Goal: Task Accomplishment & Management: Use online tool/utility

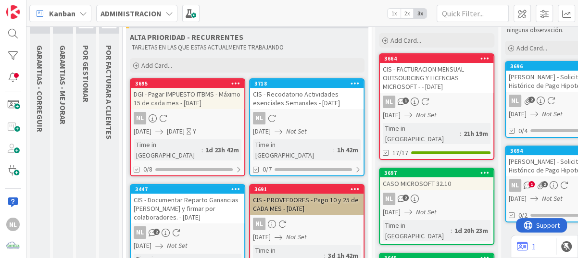
scroll to position [96, 0]
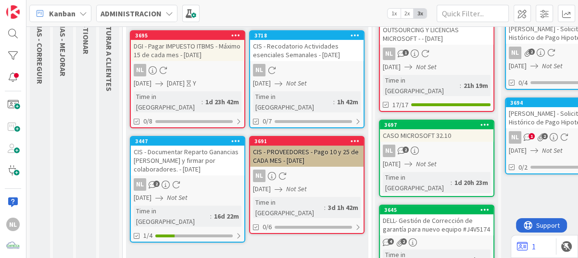
click at [302, 170] on div "NL" at bounding box center [307, 176] width 114 height 13
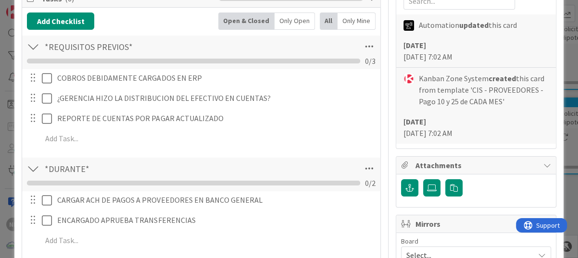
scroll to position [193, 0]
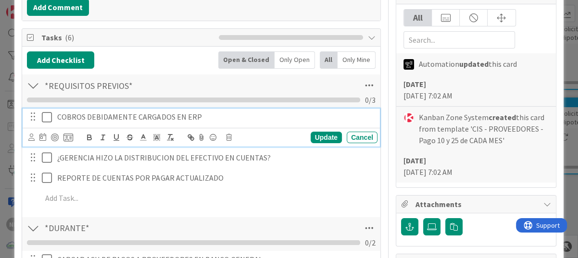
click at [45, 116] on icon at bounding box center [47, 118] width 10 height 12
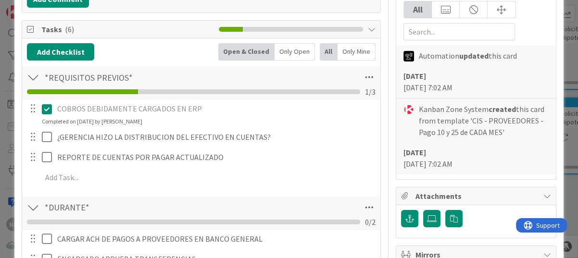
scroll to position [241, 0]
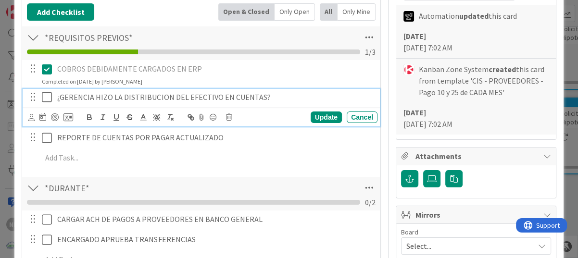
click at [46, 101] on icon at bounding box center [47, 97] width 10 height 12
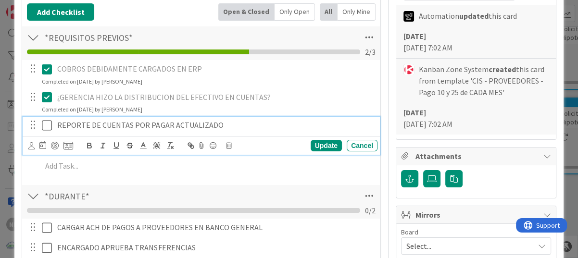
click at [46, 128] on icon at bounding box center [47, 126] width 10 height 12
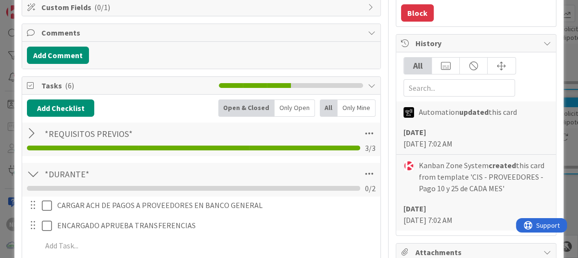
scroll to position [0, 0]
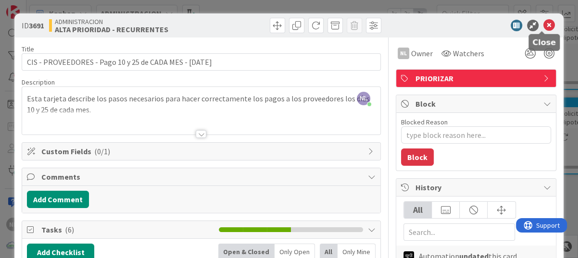
click at [544, 26] on icon at bounding box center [550, 26] width 12 height 12
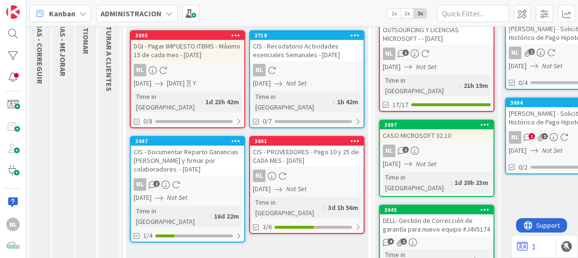
click at [321, 86] on div "10/09/2025 Not Set" at bounding box center [308, 83] width 111 height 10
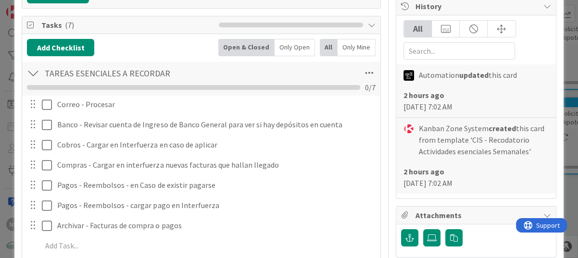
scroll to position [193, 0]
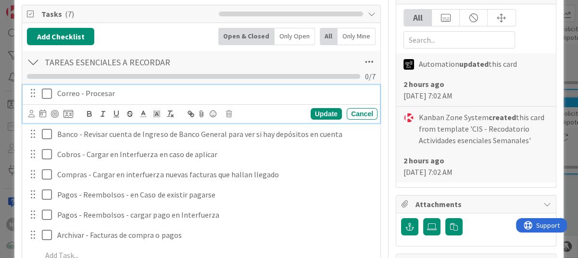
click at [46, 96] on icon at bounding box center [47, 94] width 10 height 12
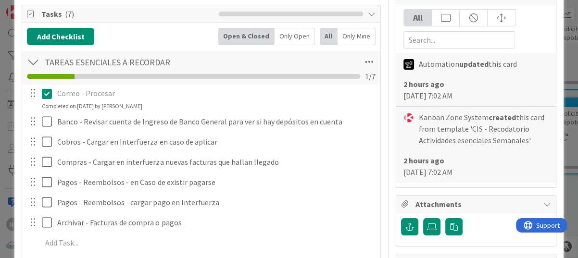
type textarea "x"
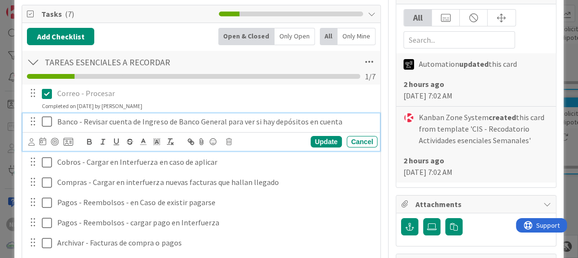
click at [50, 121] on icon at bounding box center [47, 122] width 10 height 12
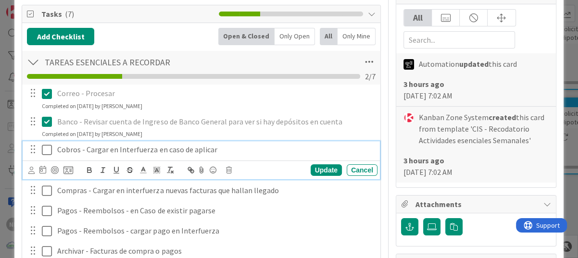
click at [50, 152] on icon at bounding box center [47, 150] width 10 height 12
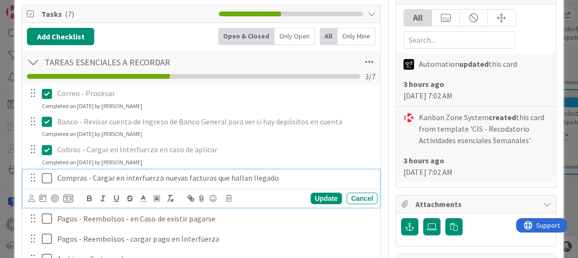
click at [50, 176] on icon at bounding box center [47, 179] width 10 height 12
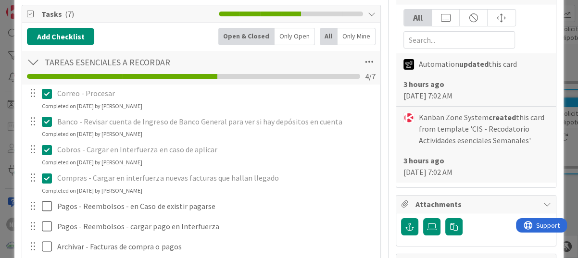
scroll to position [241, 0]
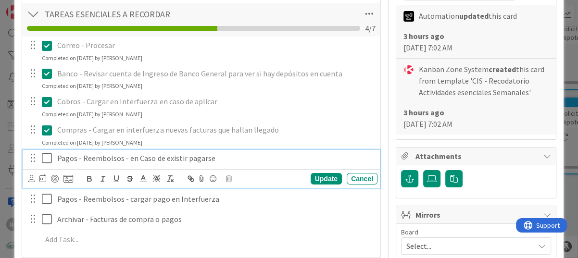
click at [50, 157] on icon at bounding box center [47, 159] width 10 height 12
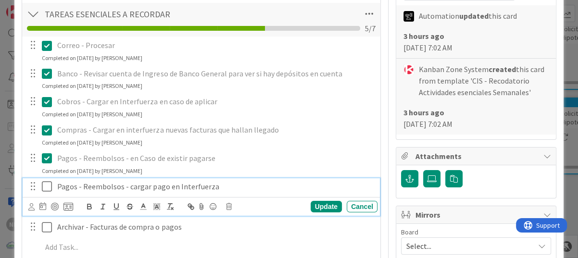
click at [47, 187] on icon at bounding box center [47, 187] width 10 height 12
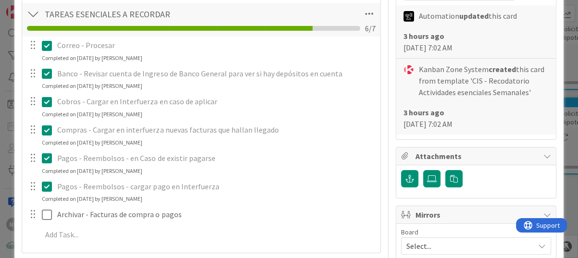
click at [47, 187] on icon at bounding box center [47, 187] width 10 height 12
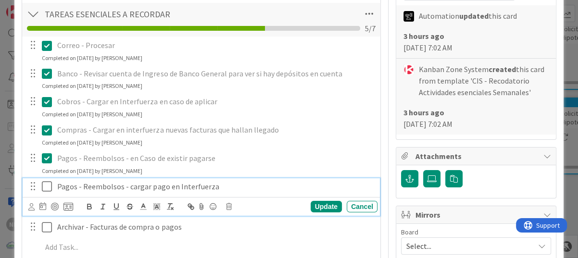
click at [47, 187] on icon at bounding box center [47, 187] width 10 height 12
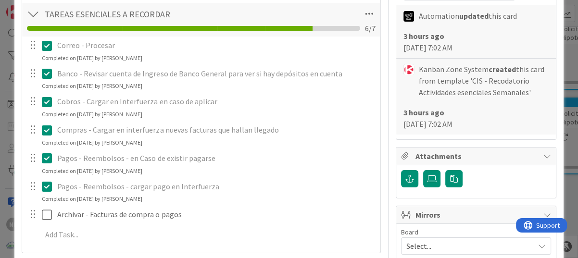
click at [45, 187] on icon at bounding box center [47, 187] width 10 height 12
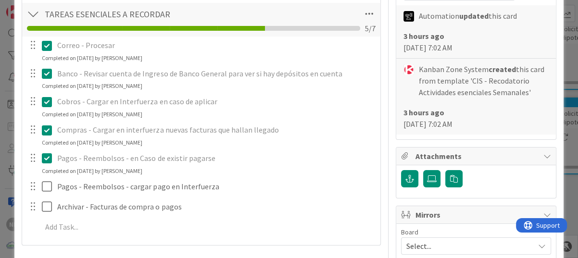
click at [48, 161] on icon at bounding box center [47, 159] width 10 height 12
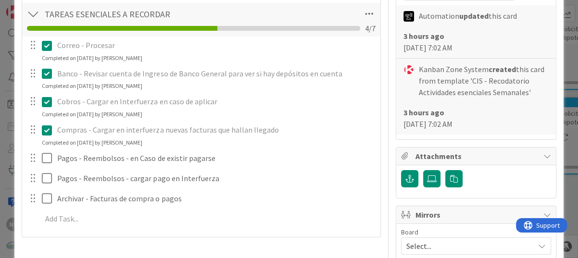
click at [45, 135] on button at bounding box center [48, 130] width 12 height 15
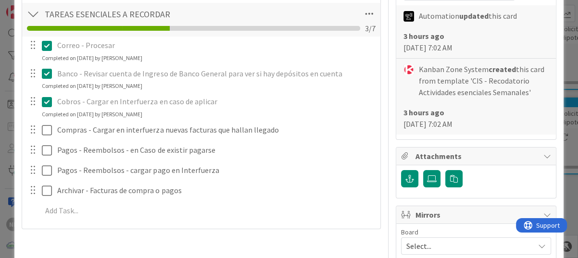
click at [327, 147] on div "Correo - Procesar Update Cancel Completed on 10/09/2025 by Nubia Lopez Banco - …" at bounding box center [201, 130] width 349 height 187
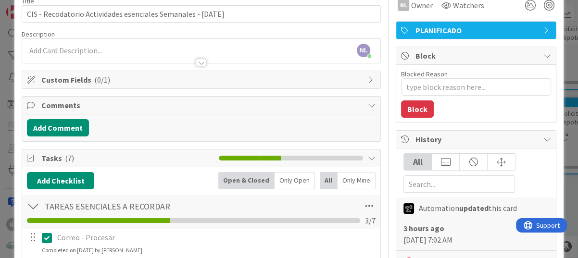
scroll to position [0, 0]
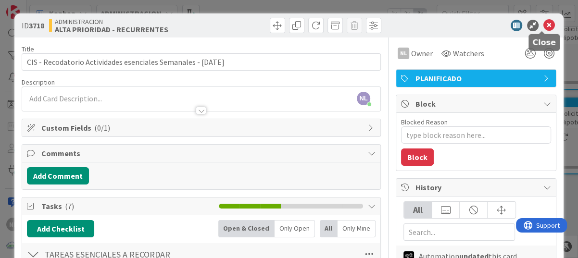
click at [545, 22] on icon at bounding box center [550, 26] width 12 height 12
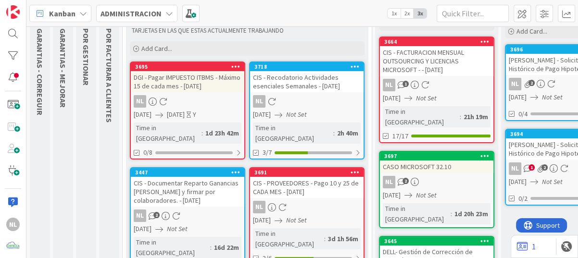
scroll to position [48, 0]
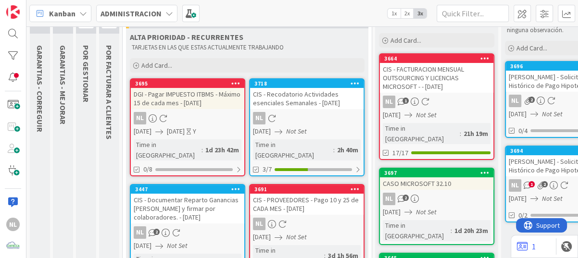
click at [174, 103] on div "DGI - Pagar IMPUESTO ITBMS - Máximo 15 de cada mes - 09/08/2025" at bounding box center [188, 98] width 114 height 21
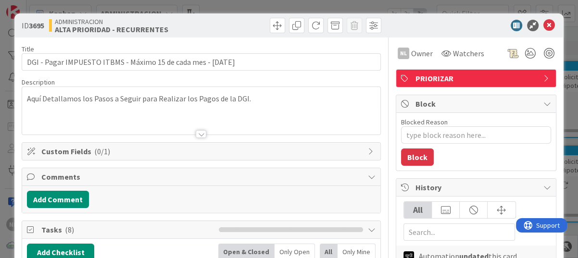
type textarea "x"
click at [544, 24] on icon at bounding box center [550, 26] width 12 height 12
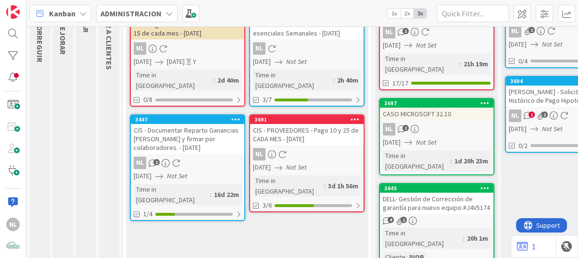
scroll to position [125, 0]
